Goal: Obtain resource: Download file/media

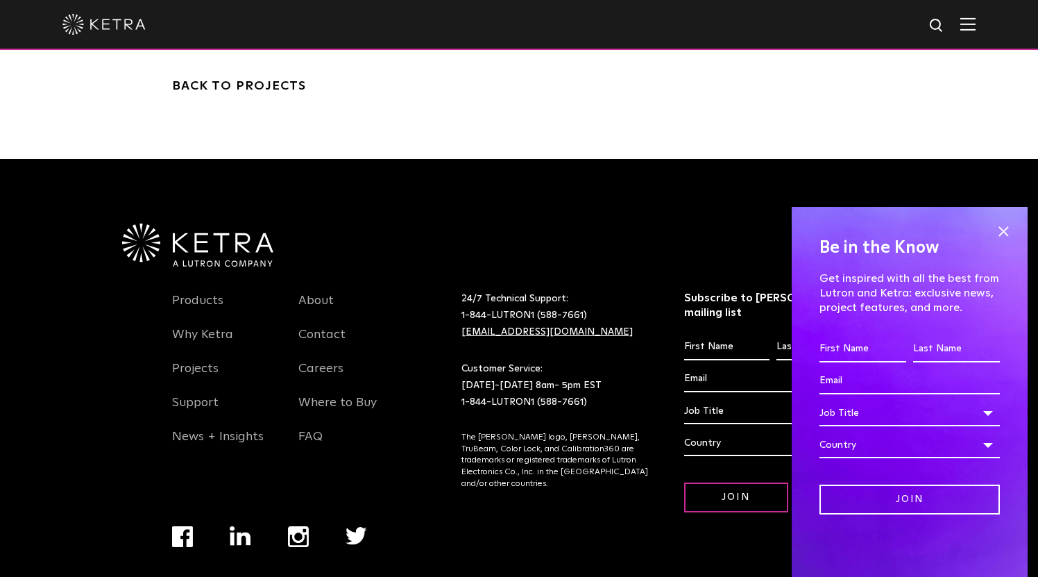
scroll to position [3157, 0]
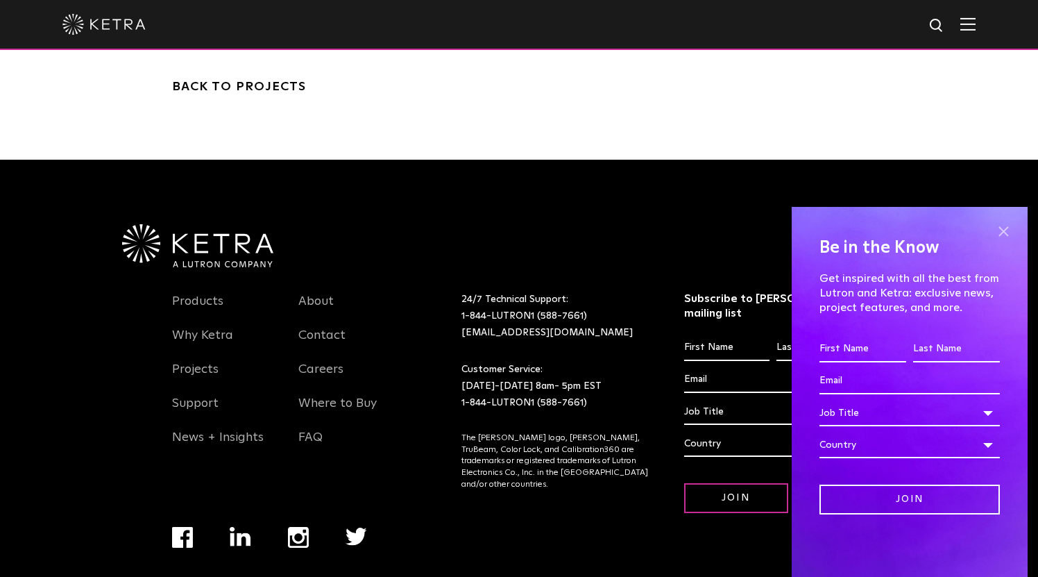
click at [1004, 232] on span at bounding box center [1003, 231] width 21 height 21
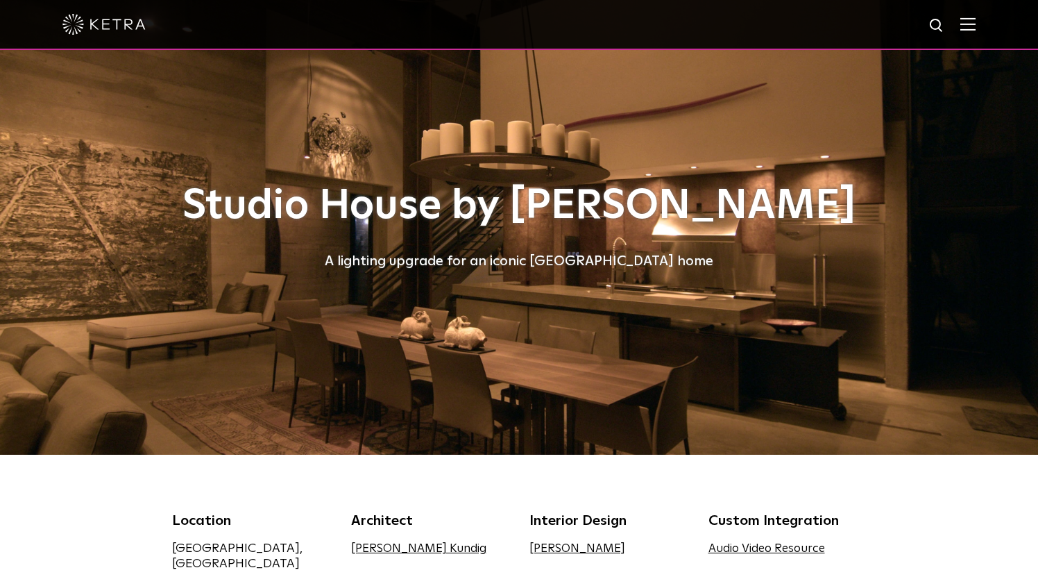
scroll to position [0, 0]
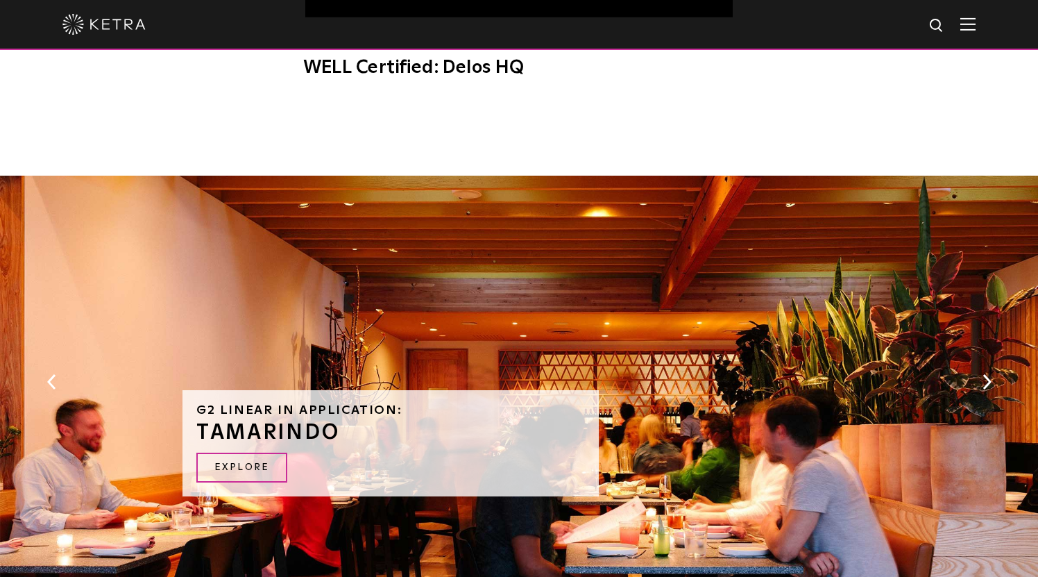
scroll to position [1349, 0]
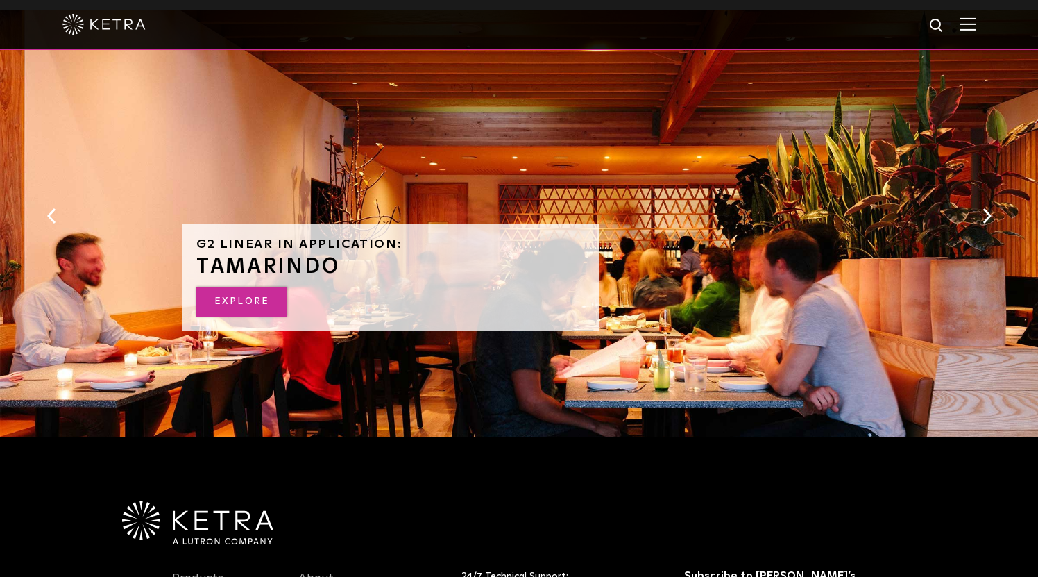
click at [249, 287] on link "EXPLORE" at bounding box center [241, 302] width 91 height 30
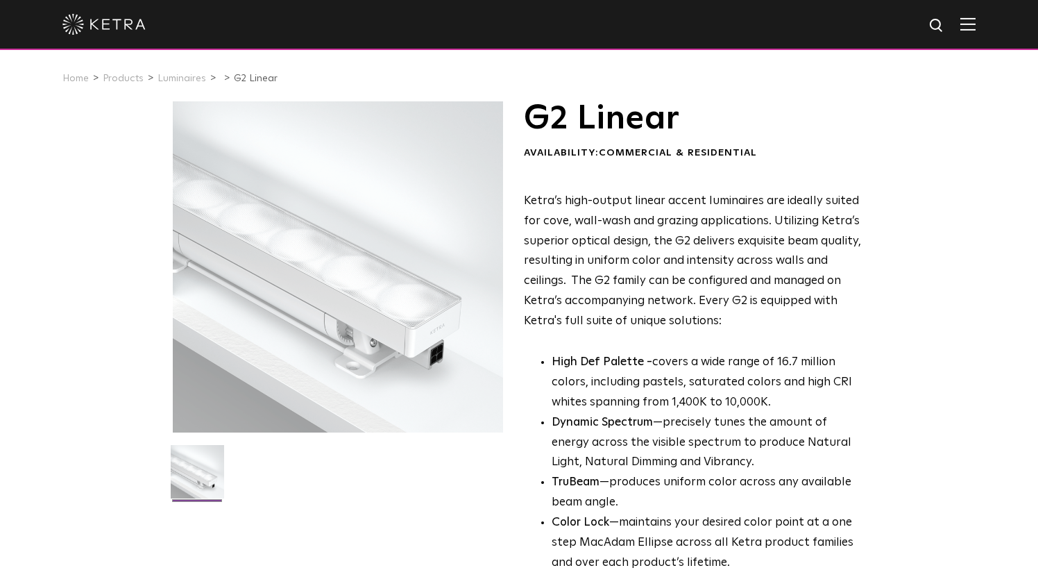
scroll to position [0, 0]
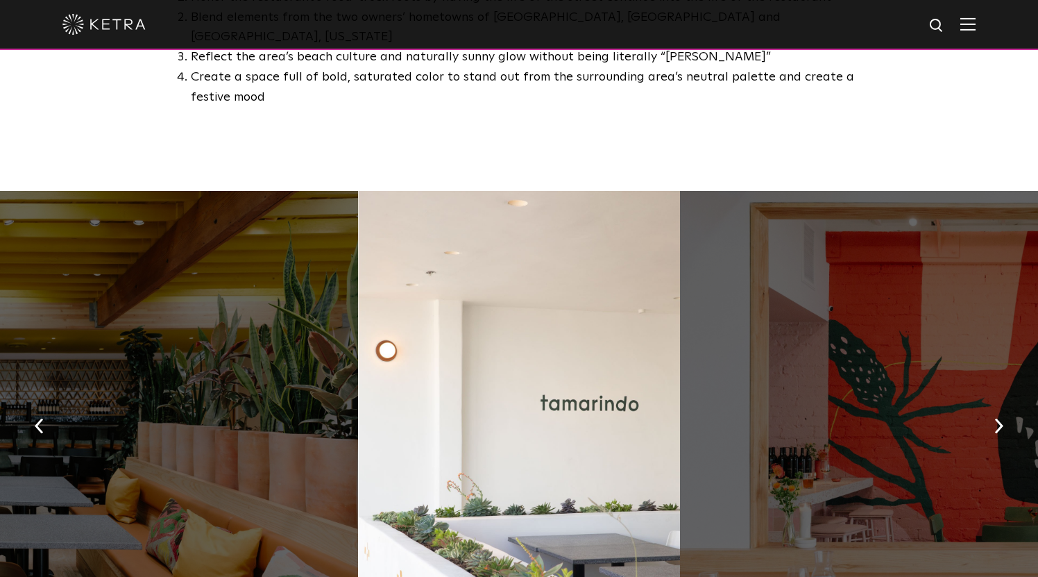
scroll to position [893, 0]
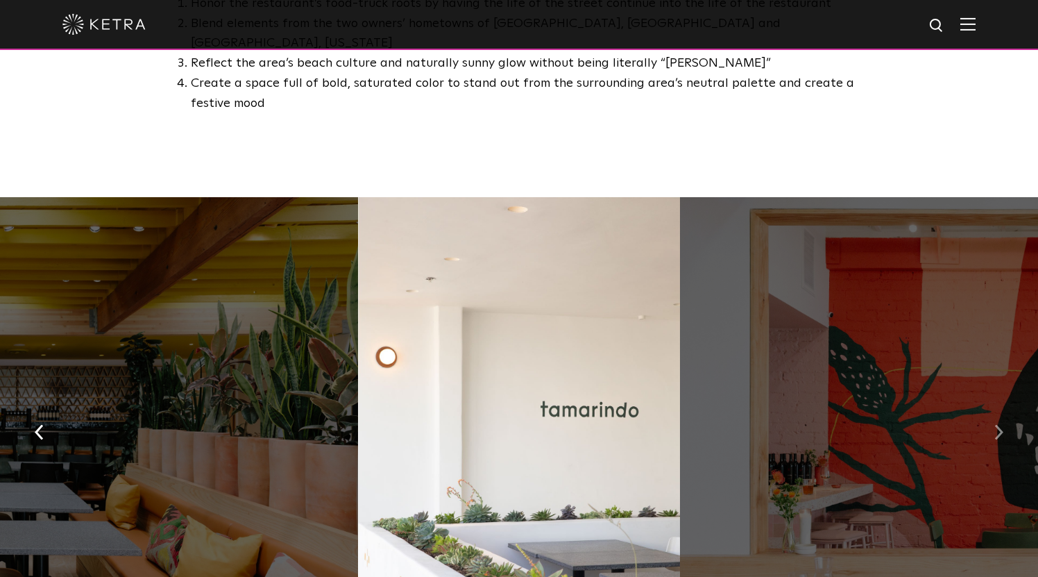
click at [994, 407] on button "button" at bounding box center [999, 431] width 30 height 48
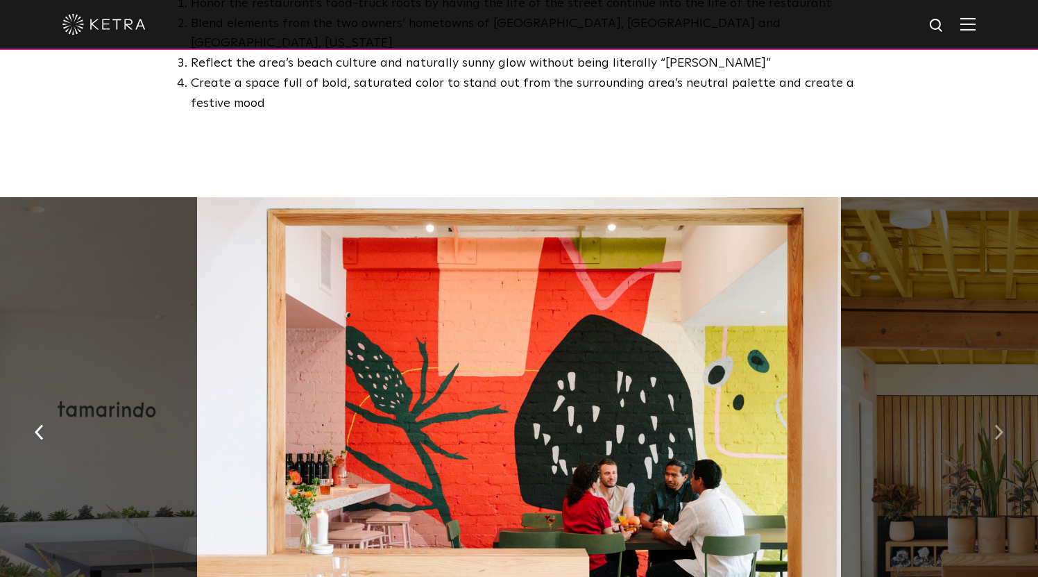
click at [993, 407] on button "button" at bounding box center [999, 431] width 30 height 48
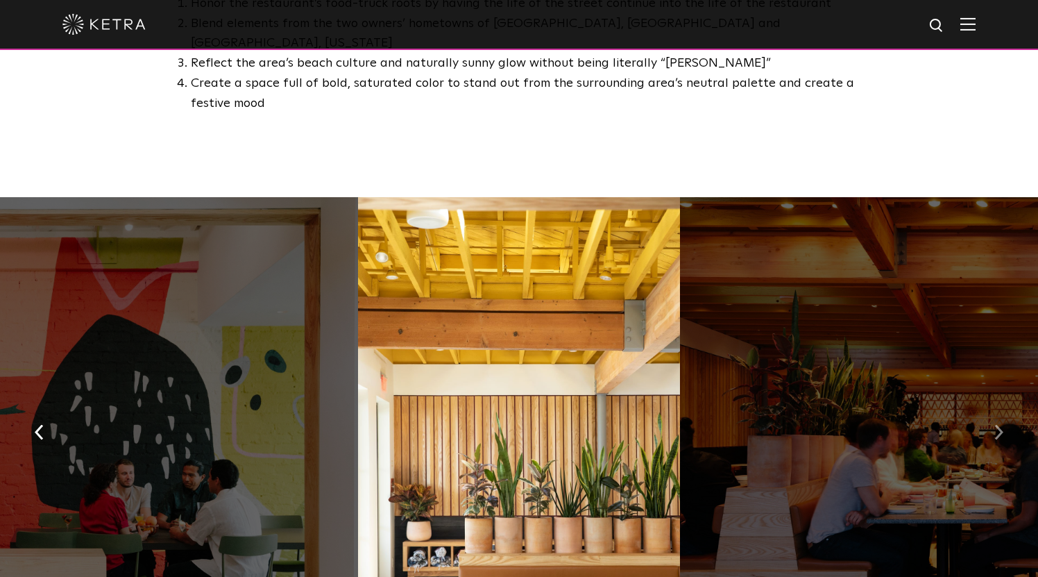
click at [993, 407] on button "button" at bounding box center [999, 431] width 30 height 48
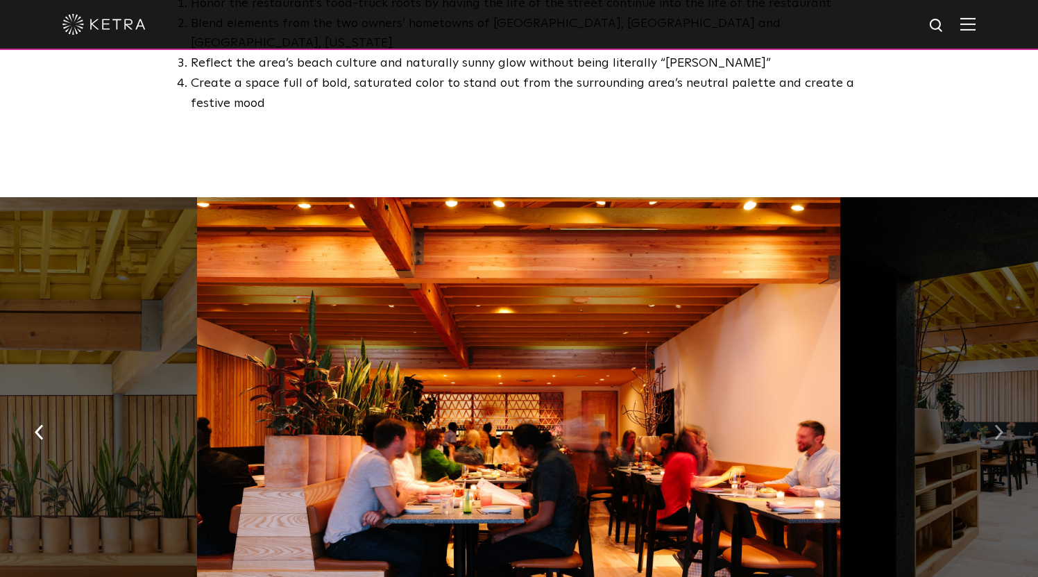
click at [993, 407] on button "button" at bounding box center [999, 431] width 30 height 48
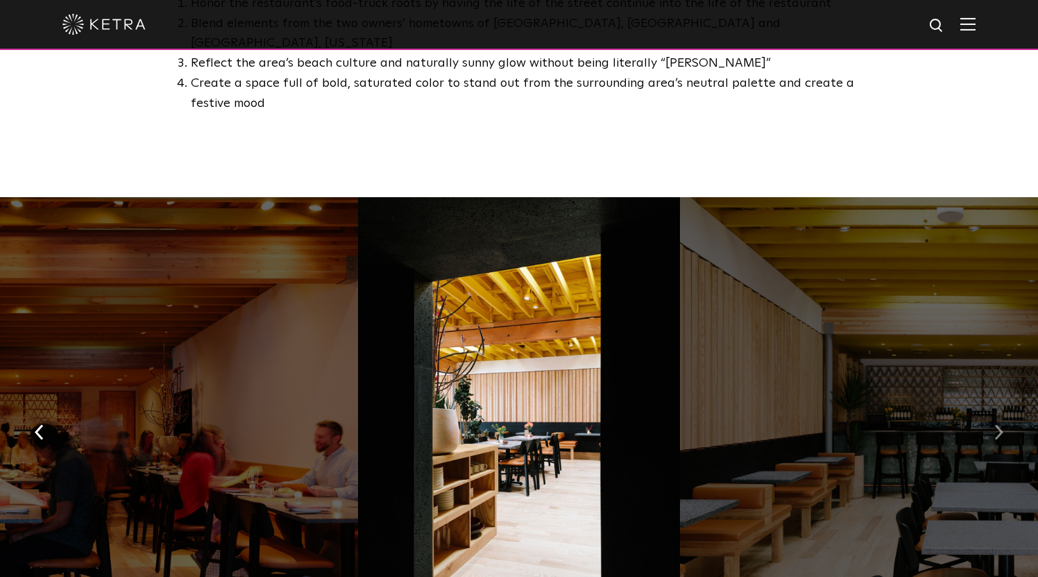
click at [993, 407] on button "button" at bounding box center [999, 431] width 30 height 48
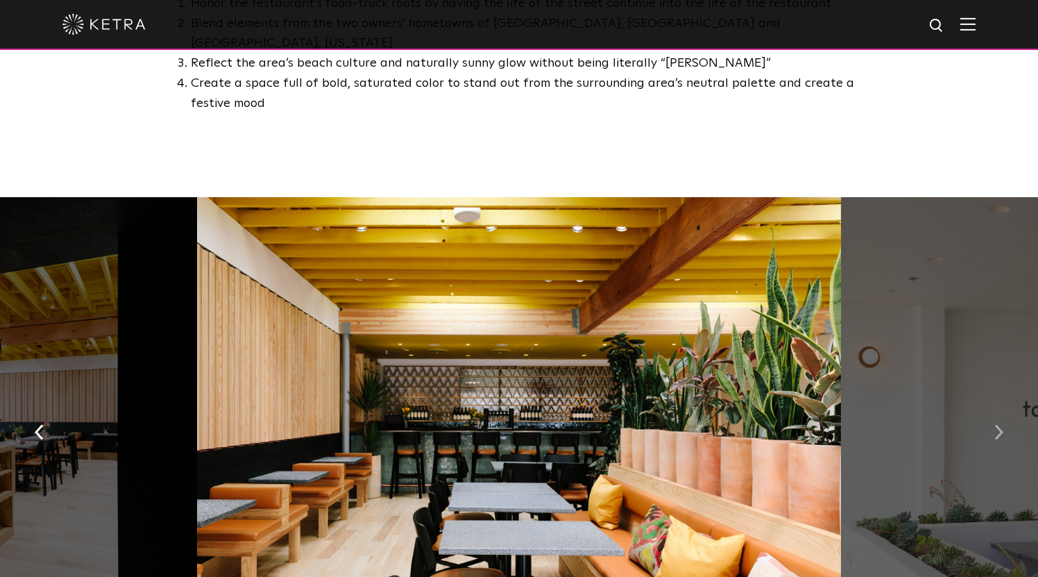
click at [993, 407] on button "button" at bounding box center [999, 431] width 30 height 48
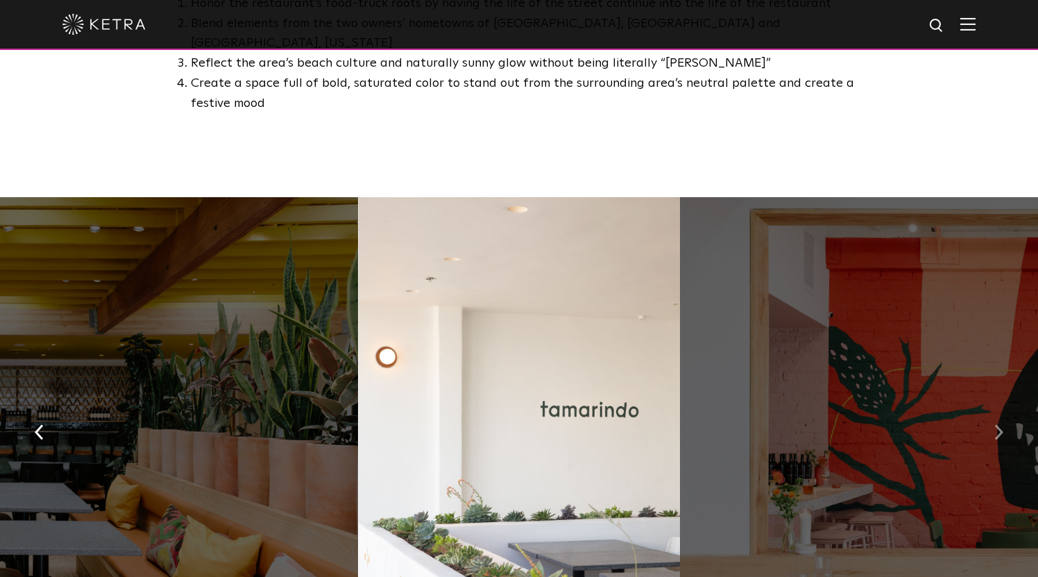
click at [993, 407] on button "button" at bounding box center [999, 431] width 30 height 48
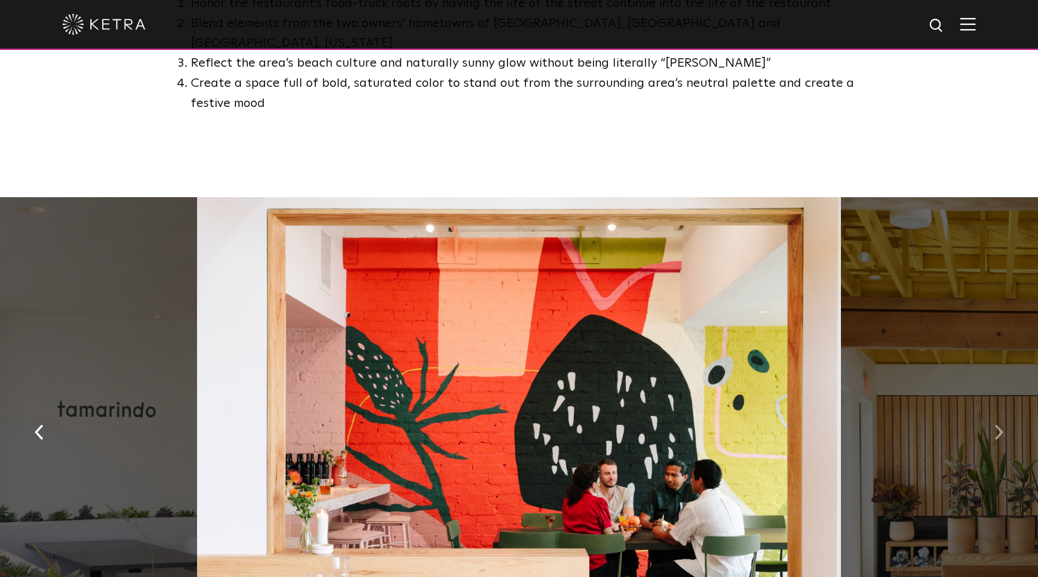
click at [993, 407] on button "button" at bounding box center [999, 431] width 30 height 48
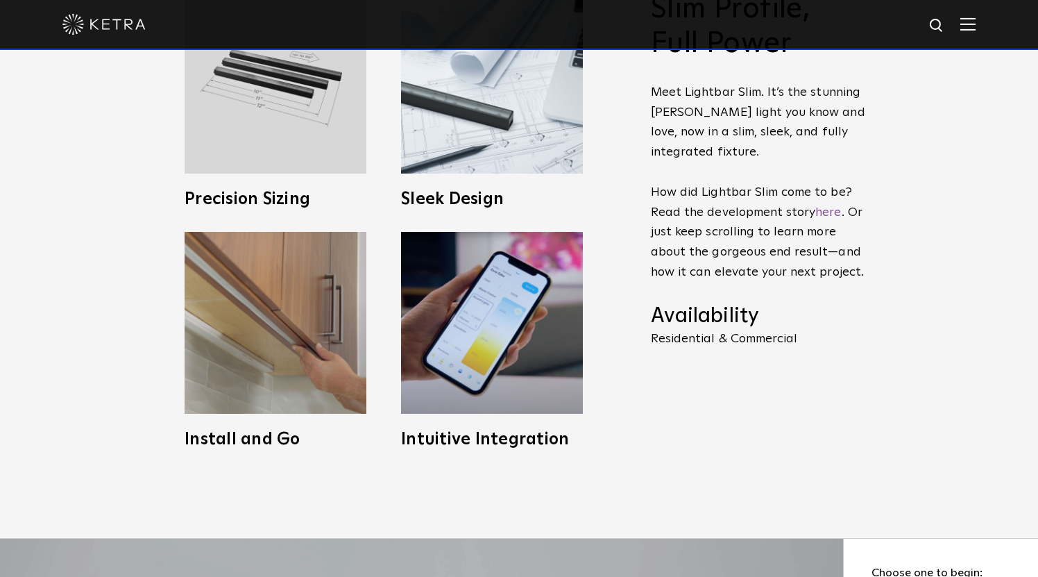
scroll to position [708, 0]
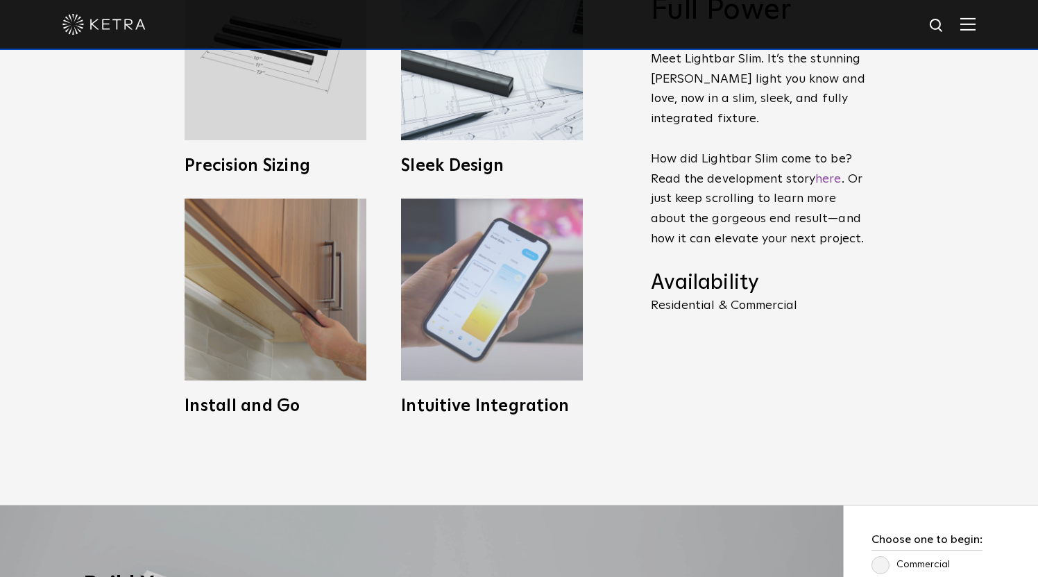
click at [503, 405] on h3 "Intuitive Integration" at bounding box center [492, 406] width 182 height 17
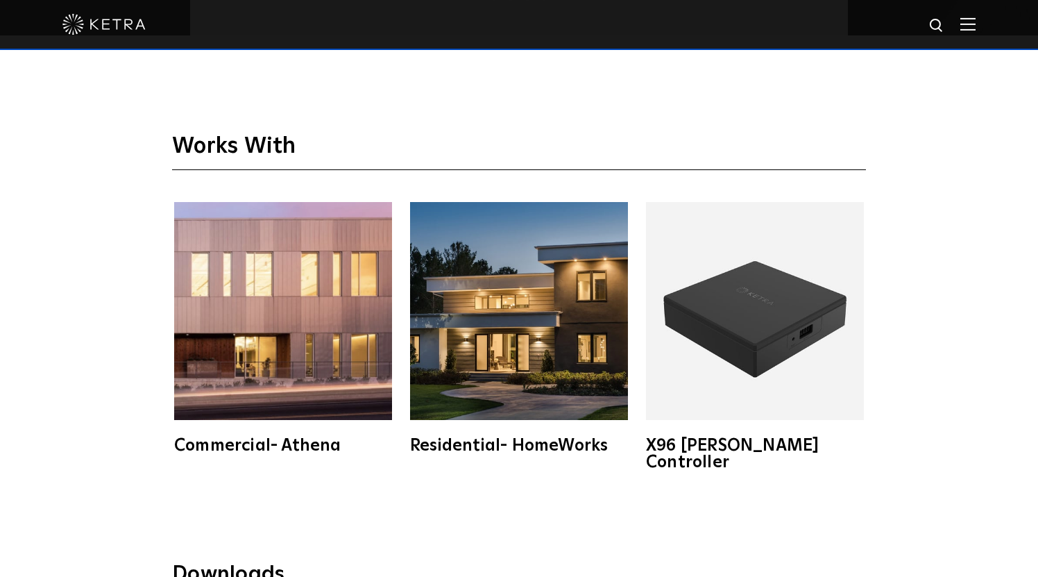
scroll to position [2217, 0]
click at [534, 405] on img at bounding box center [519, 311] width 218 height 218
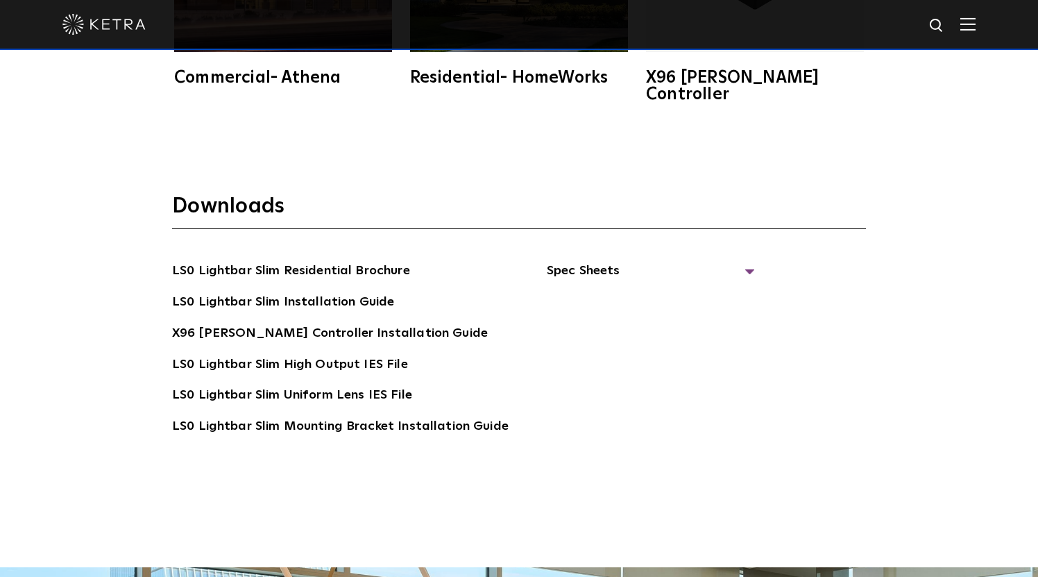
scroll to position [2583, 0]
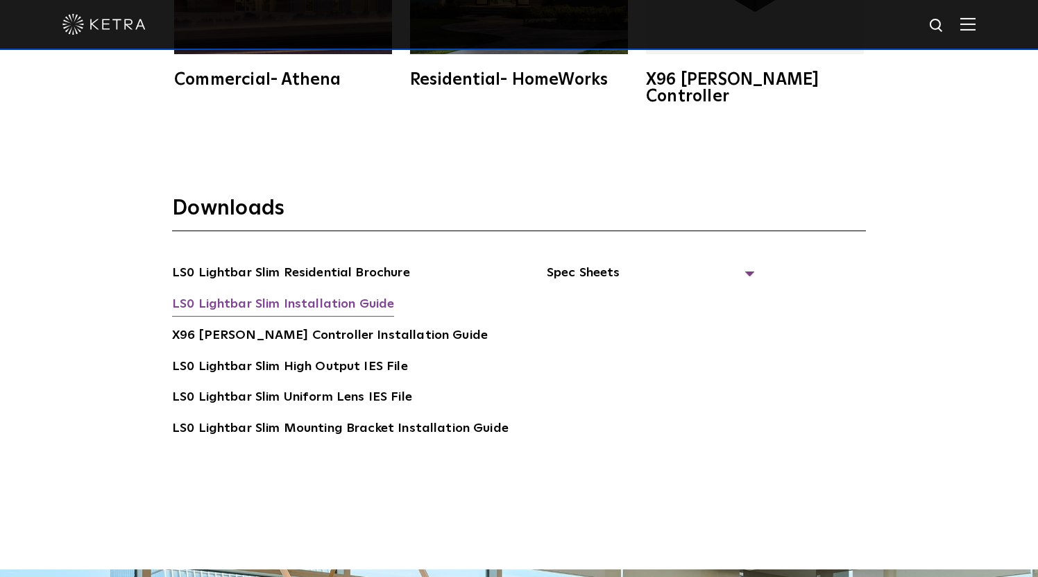
click at [282, 294] on link "LS0 Lightbar Slim Installation Guide" at bounding box center [283, 305] width 222 height 22
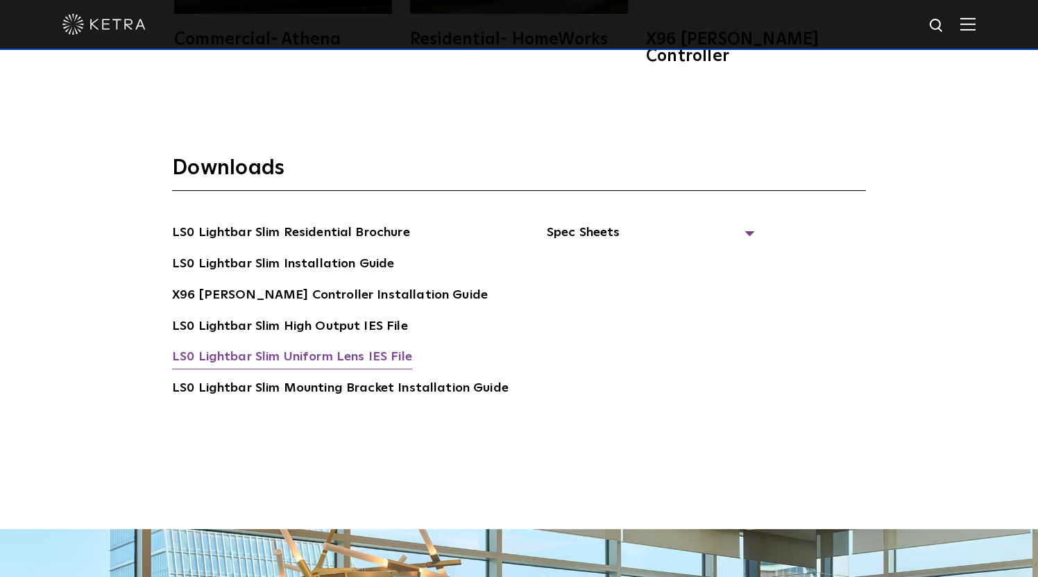
click at [303, 347] on link "LS0 Lightbar Slim Uniform Lens IES File" at bounding box center [292, 358] width 240 height 22
